Goal: Transaction & Acquisition: Purchase product/service

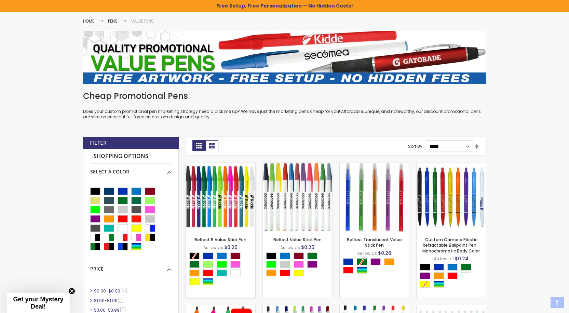
scroll to position [103, 0]
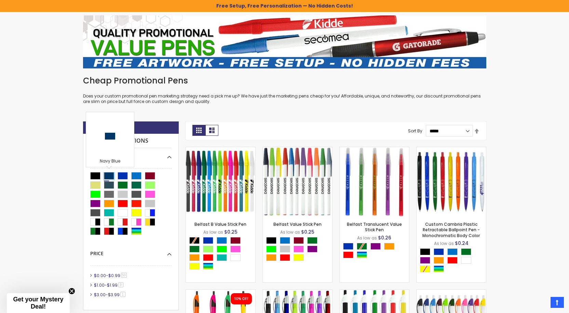
click at [109, 173] on div "Navy Blue" at bounding box center [109, 176] width 10 height 8
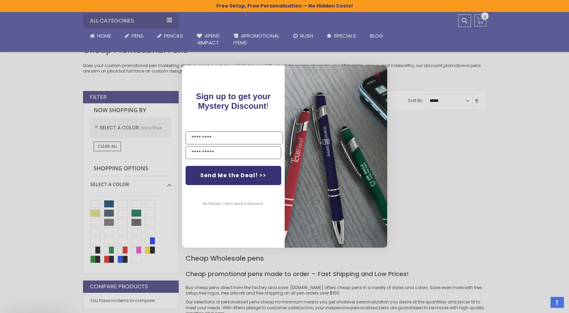
scroll to position [171, 0]
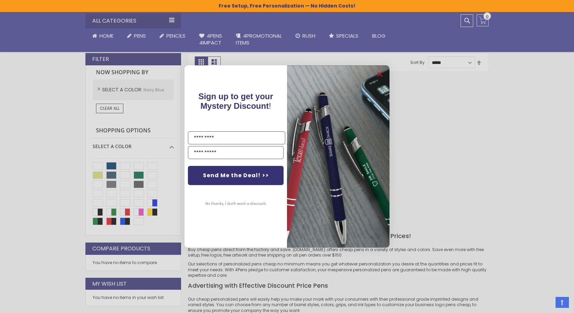
click at [100, 87] on div "Close dialog Sign up to get your Mystery Discount ! Name Email Send Me the Deal…" at bounding box center [287, 156] width 574 height 313
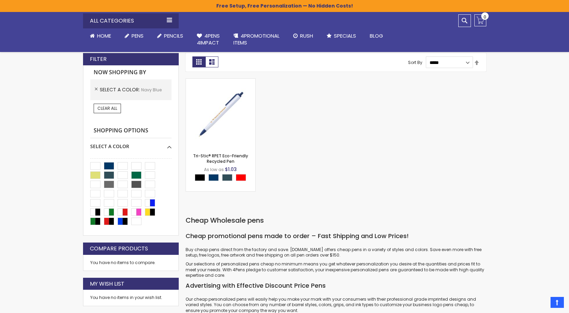
click at [99, 86] on ol "Select A Color Navy Blue Remove This Item" at bounding box center [130, 89] width 81 height 21
click at [110, 113] on link "Clear All" at bounding box center [107, 109] width 27 height 10
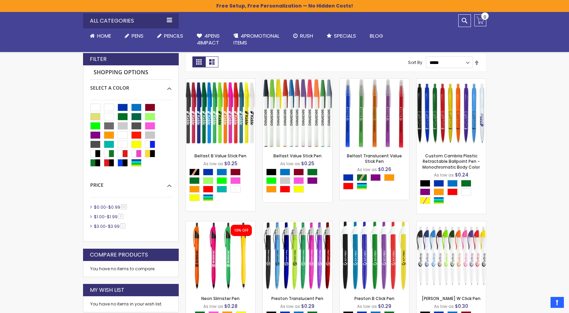
click at [106, 207] on link "$0.00 - $0.99 50 item" at bounding box center [110, 207] width 37 height 6
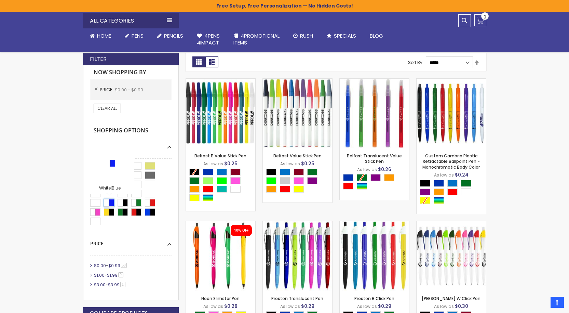
click at [111, 201] on div "White|Blue" at bounding box center [109, 203] width 10 height 8
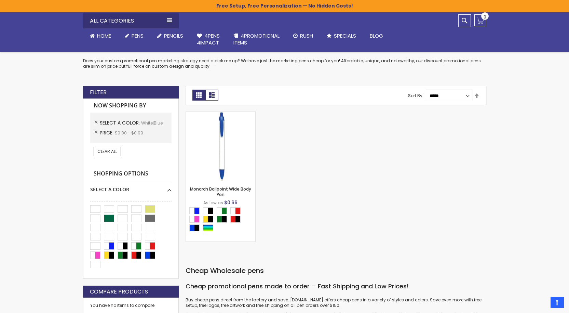
scroll to position [137, 0]
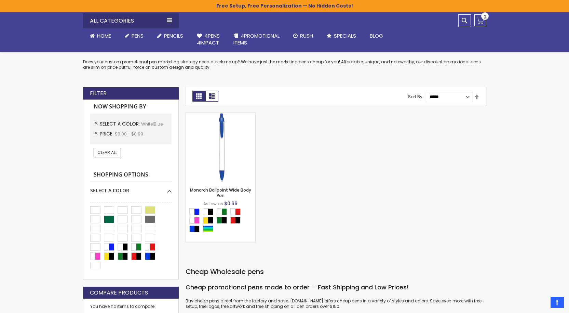
scroll to position [171, 0]
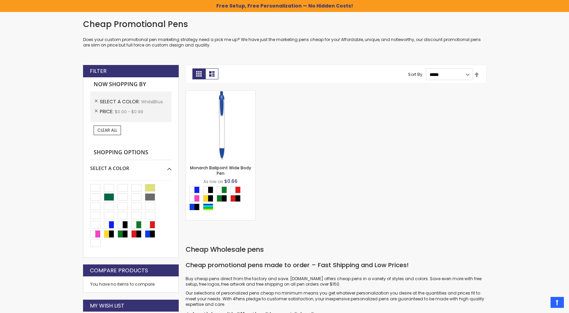
scroll to position [103, 0]
